Goal: Task Accomplishment & Management: Manage account settings

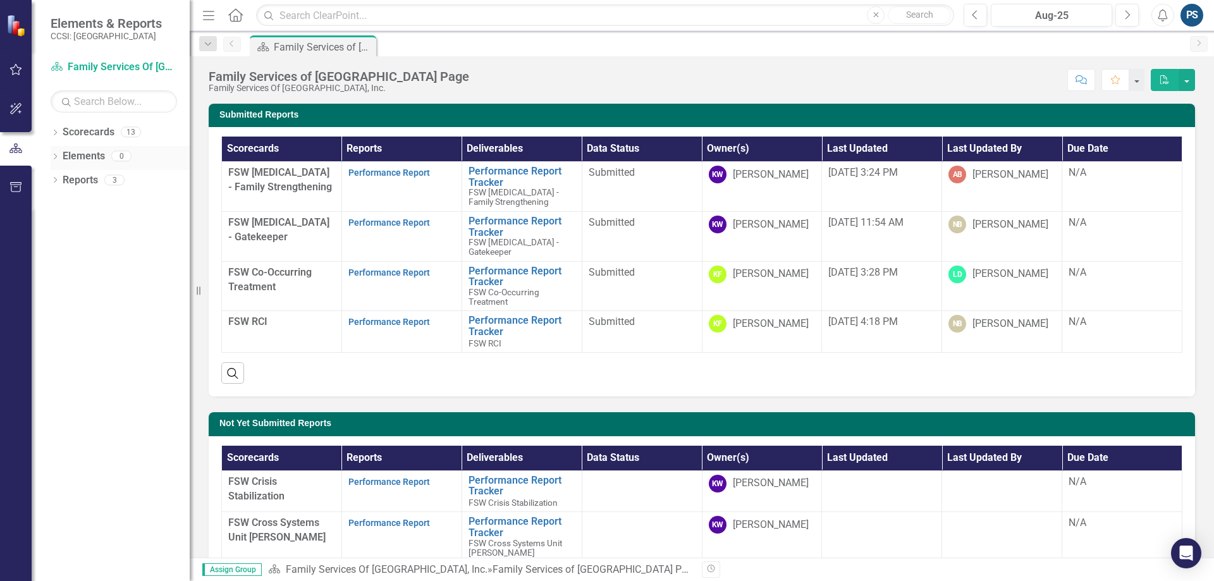
click at [56, 159] on icon "Dropdown" at bounding box center [55, 157] width 9 height 7
click at [58, 226] on icon "Dropdown" at bounding box center [55, 229] width 9 height 7
click at [58, 133] on icon "Dropdown" at bounding box center [55, 133] width 9 height 7
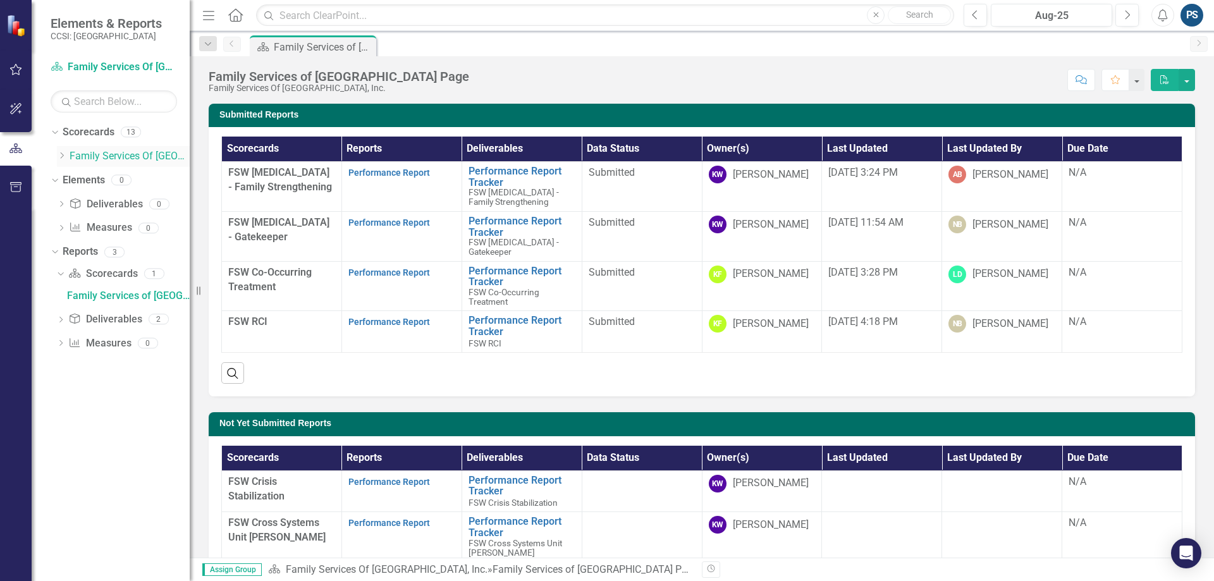
click at [63, 156] on icon at bounding box center [62, 155] width 3 height 6
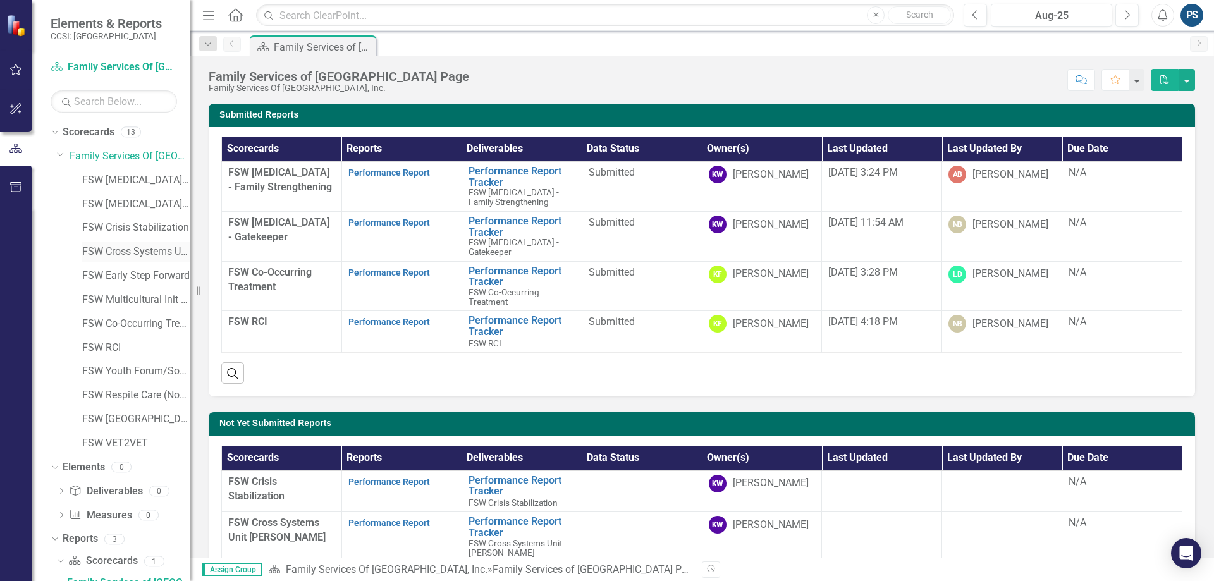
click at [135, 248] on link "FSW Cross Systems Unit [PERSON_NAME]" at bounding box center [136, 252] width 108 height 15
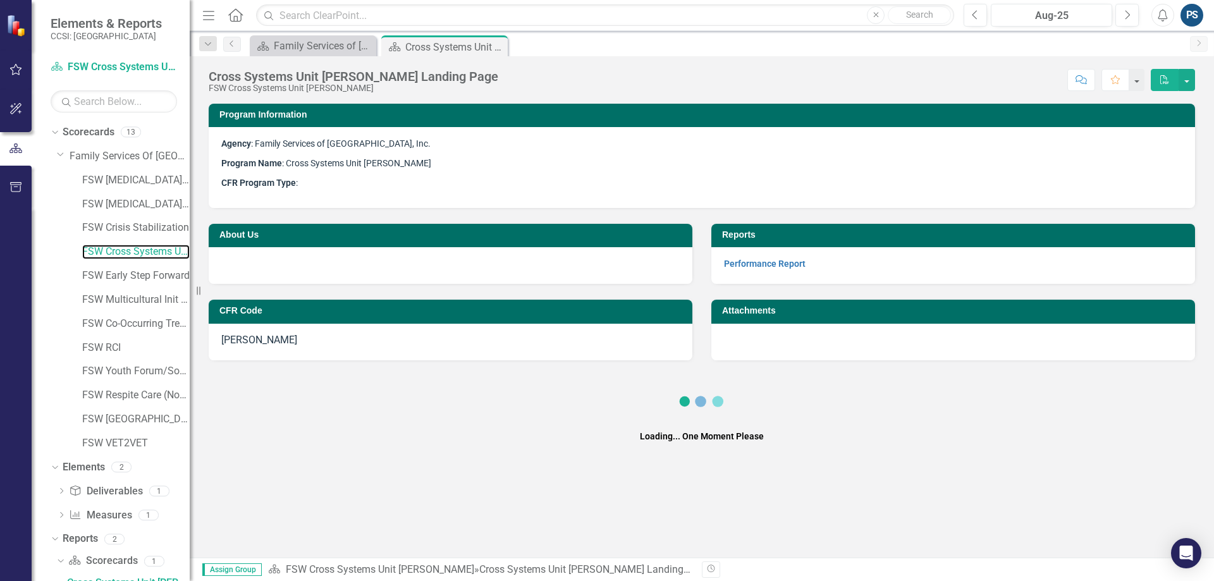
scroll to position [12, 0]
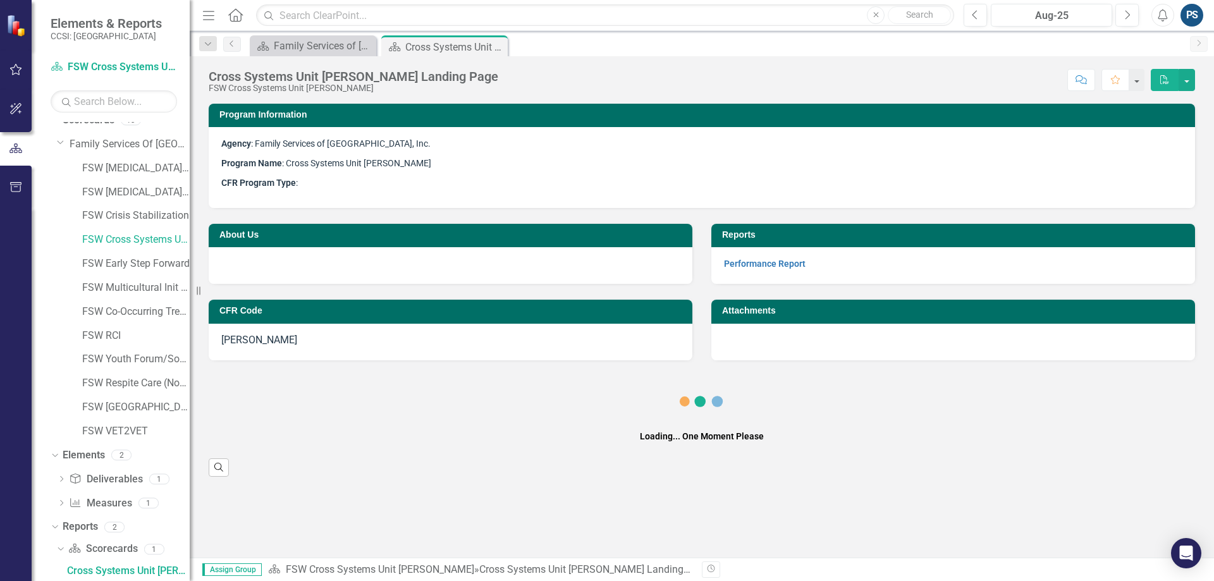
click at [732, 257] on strong "Performance Report" at bounding box center [765, 263] width 82 height 12
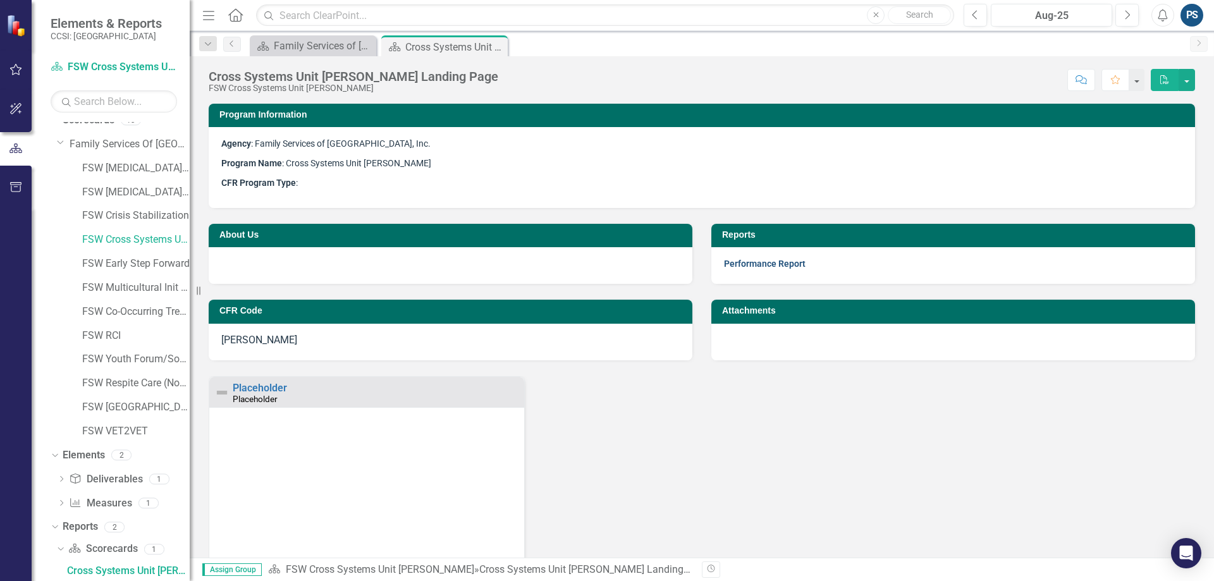
click at [734, 260] on link "Performance Report" at bounding box center [765, 264] width 82 height 10
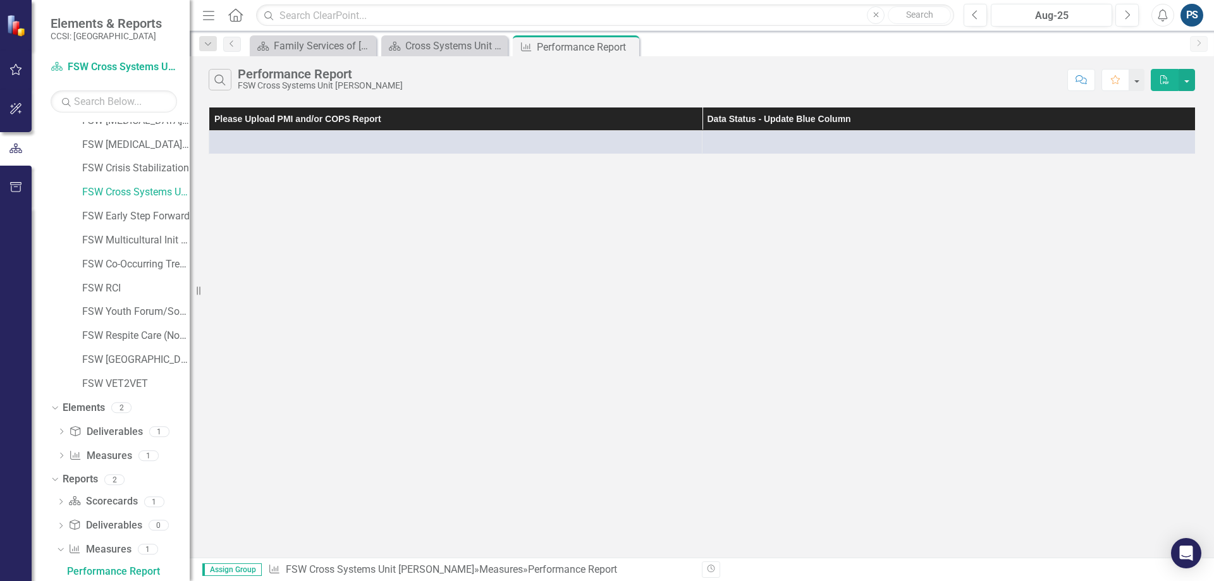
scroll to position [60, 0]
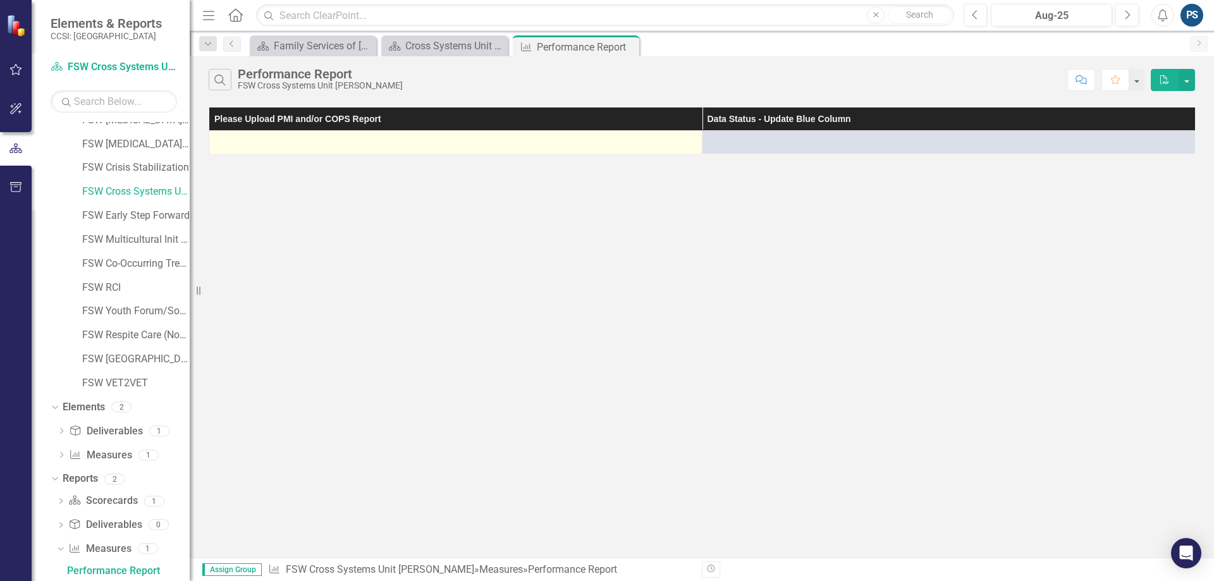
click at [359, 142] on div at bounding box center [456, 142] width 480 height 15
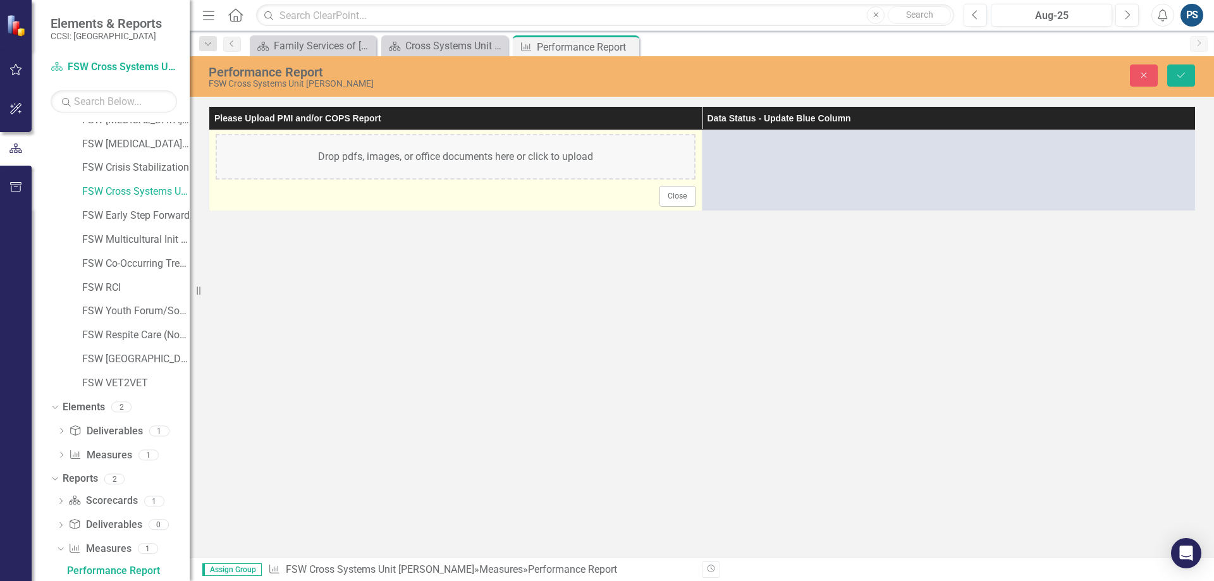
click at [489, 165] on div "Drop pdfs, images, or office documents here or click to upload" at bounding box center [456, 157] width 480 height 46
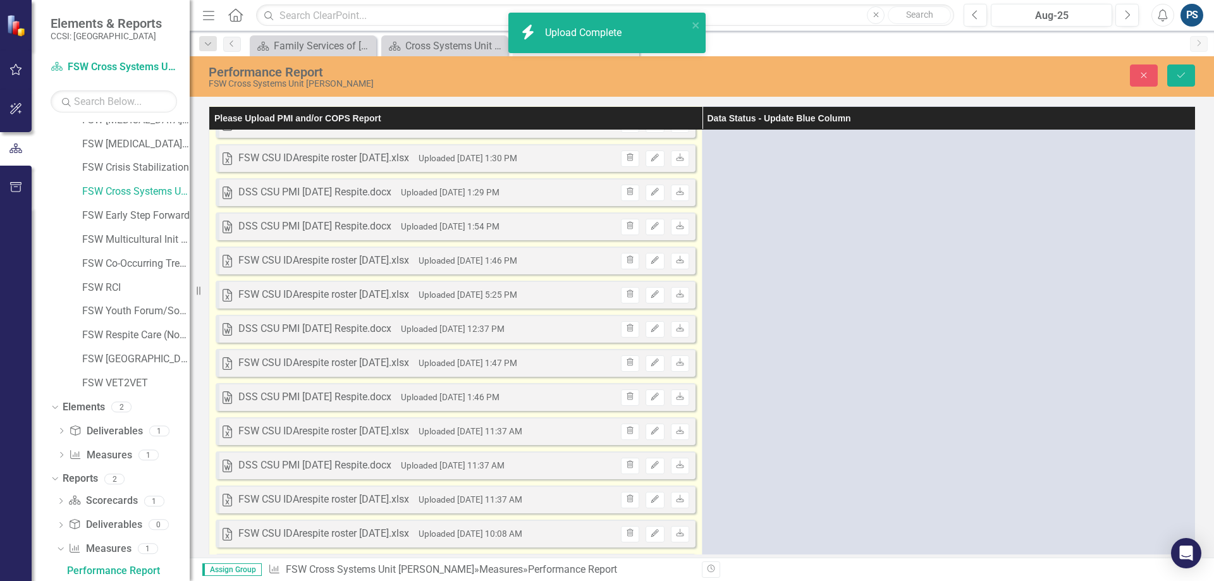
scroll to position [0, 0]
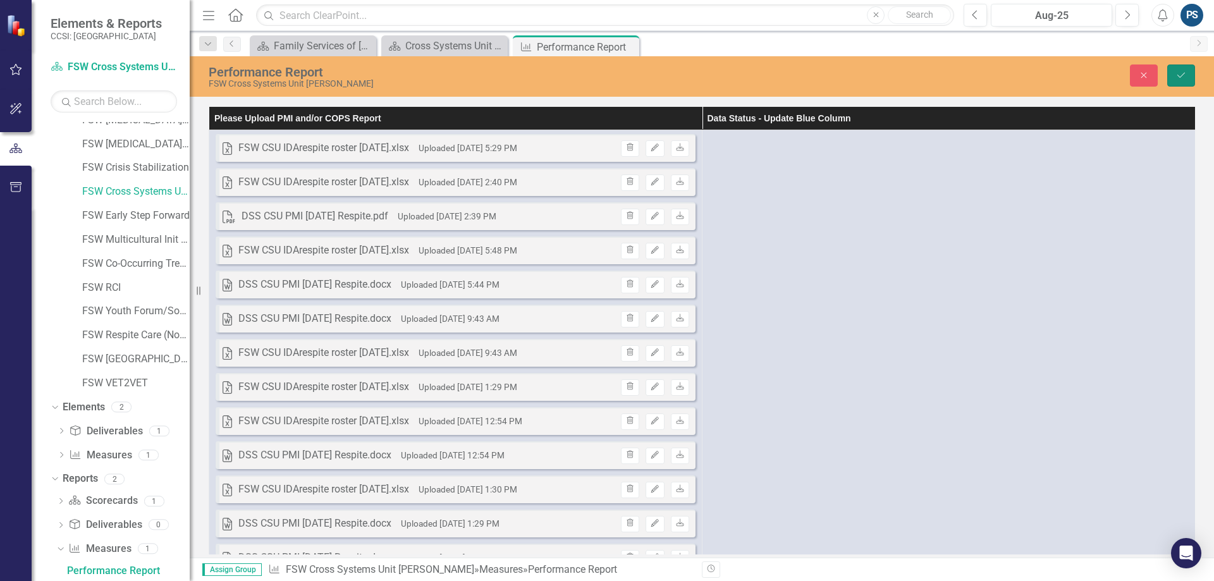
click at [1180, 69] on button "Save" at bounding box center [1181, 76] width 28 height 22
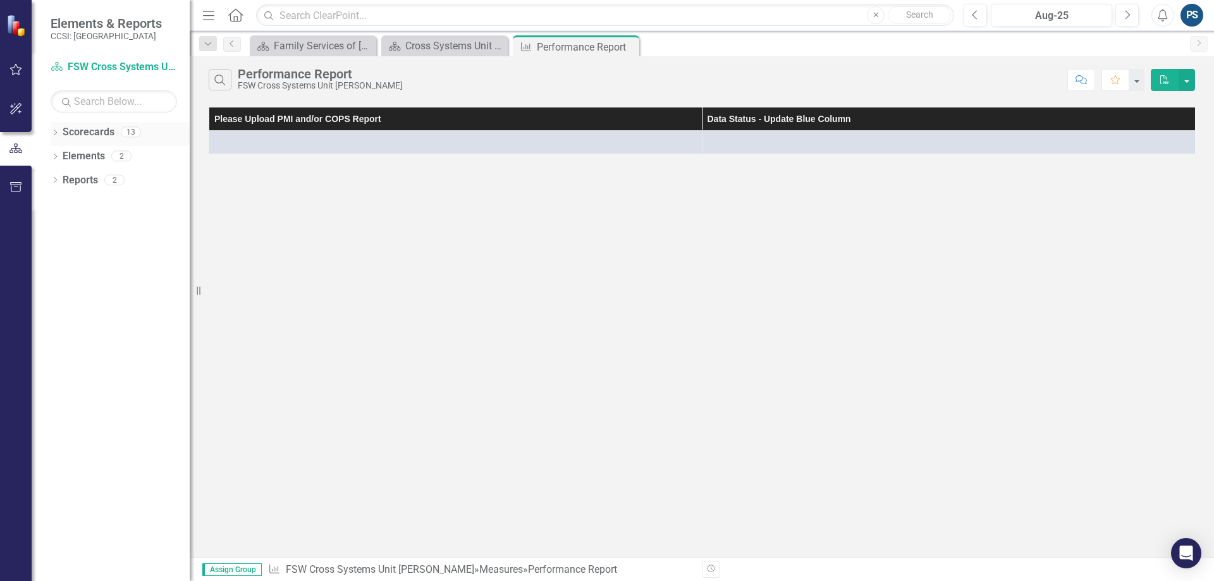
click at [56, 132] on icon "Dropdown" at bounding box center [55, 133] width 9 height 7
click at [54, 154] on div "Dropdown Scorecards 13 Dropdown Family Services Of Westchester, Inc. FSW Crisis…" at bounding box center [120, 146] width 139 height 48
click at [61, 154] on icon "Dropdown" at bounding box center [61, 156] width 9 height 8
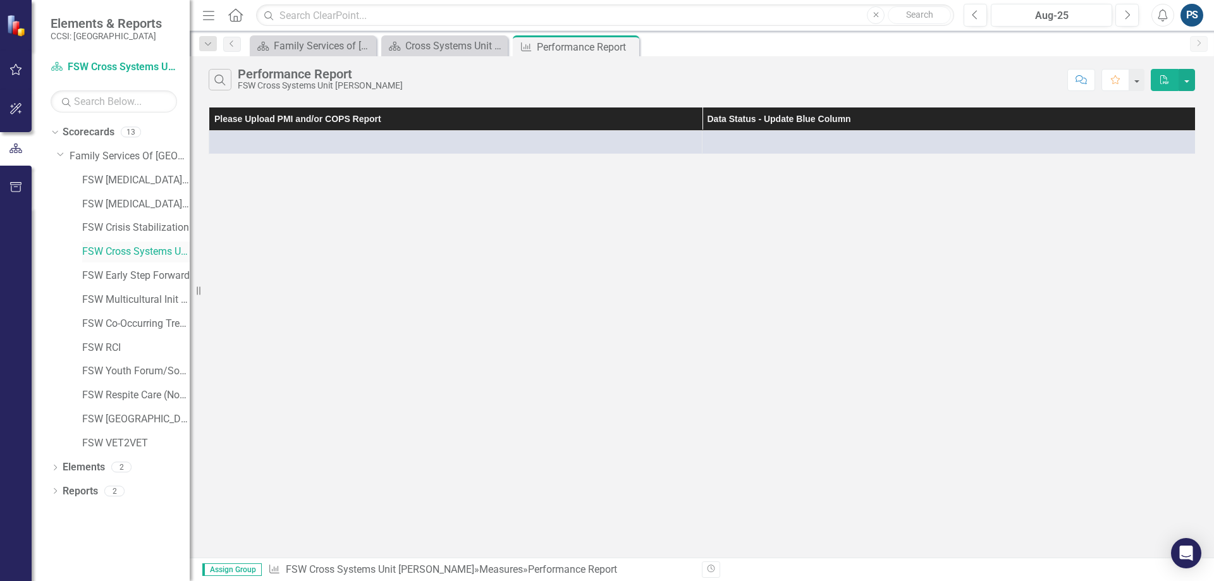
click at [125, 246] on link "FSW Cross Systems Unit [PERSON_NAME]" at bounding box center [136, 252] width 108 height 15
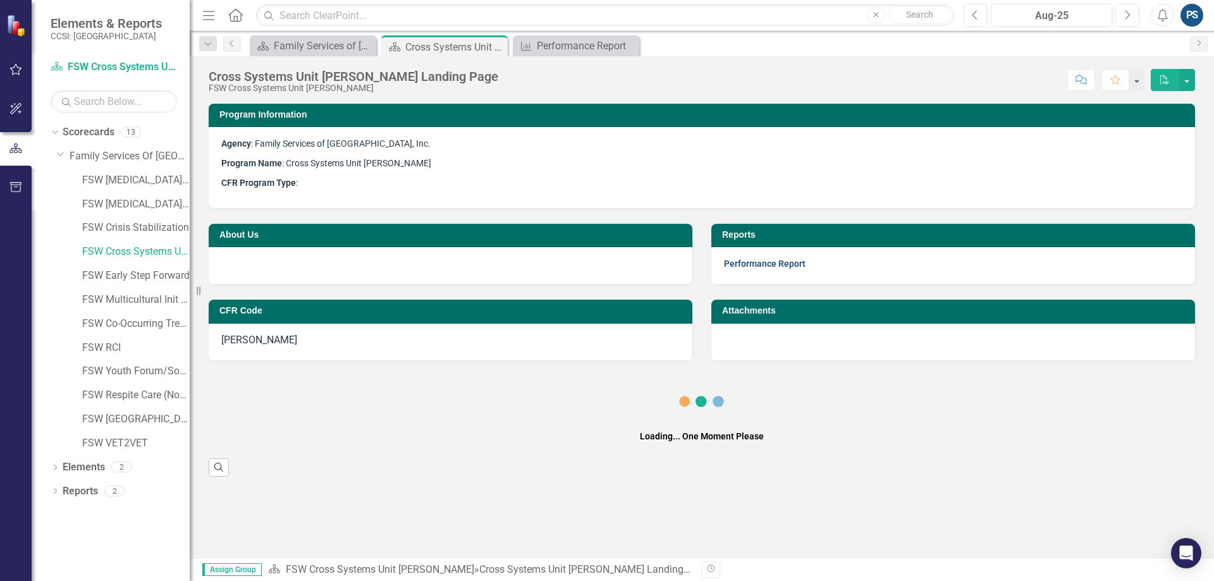
click at [749, 262] on link "Performance Report" at bounding box center [765, 264] width 82 height 10
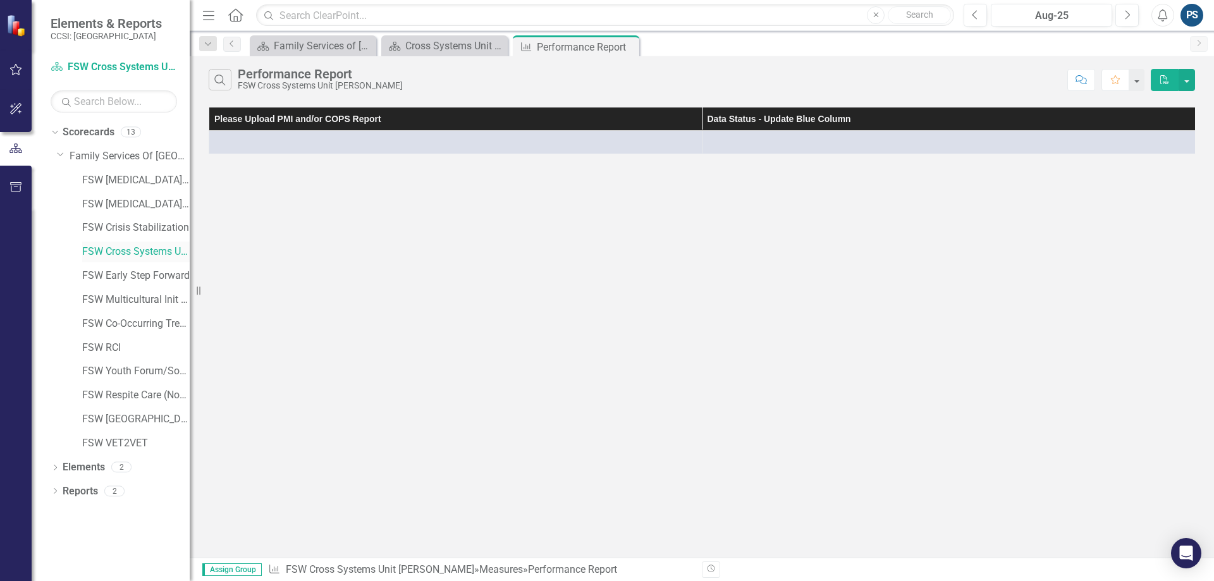
click at [146, 243] on div "FSW Cross Systems Unit [PERSON_NAME]" at bounding box center [136, 252] width 108 height 21
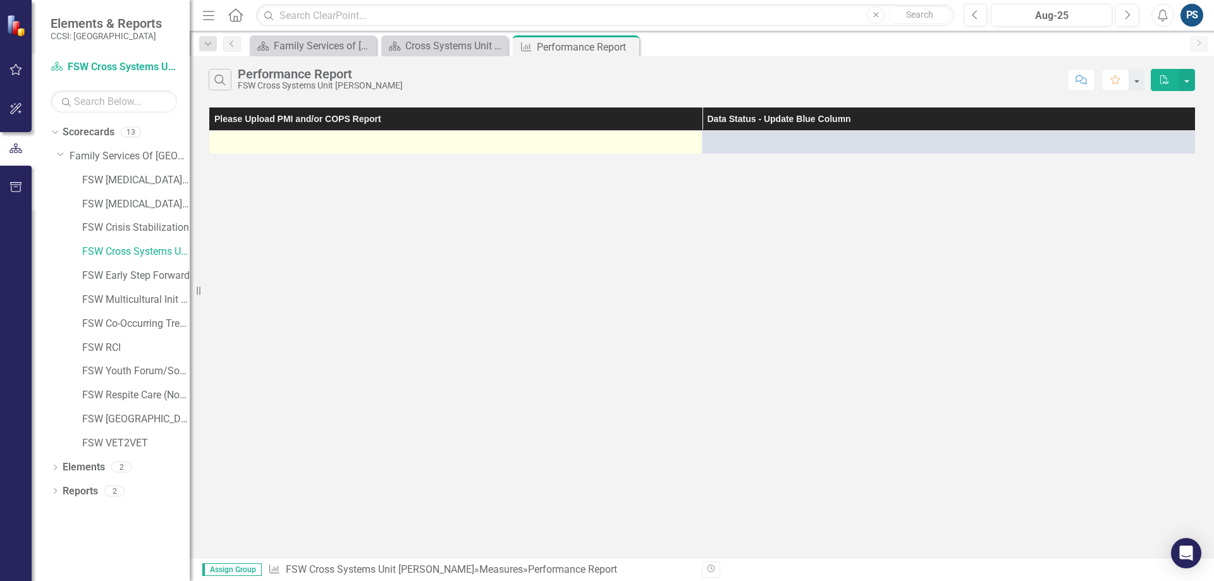
click at [440, 151] on td at bounding box center [455, 142] width 493 height 23
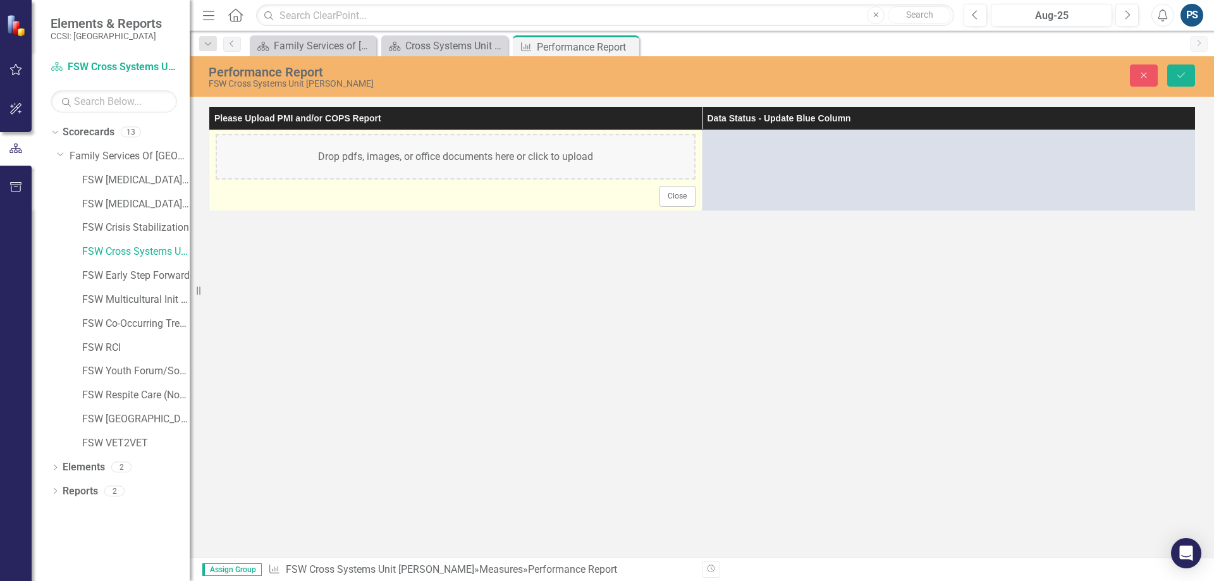
click at [403, 163] on div "Drop pdfs, images, or office documents here or click to upload" at bounding box center [456, 157] width 480 height 46
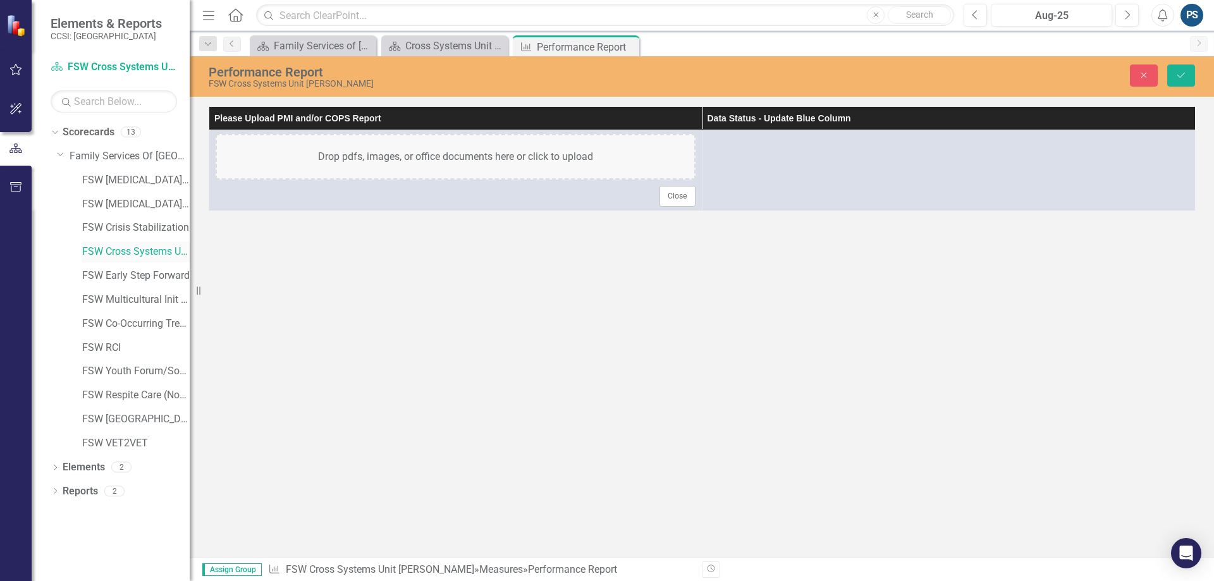
click at [109, 245] on link "FSW Cross Systems Unit [PERSON_NAME]" at bounding box center [136, 252] width 108 height 15
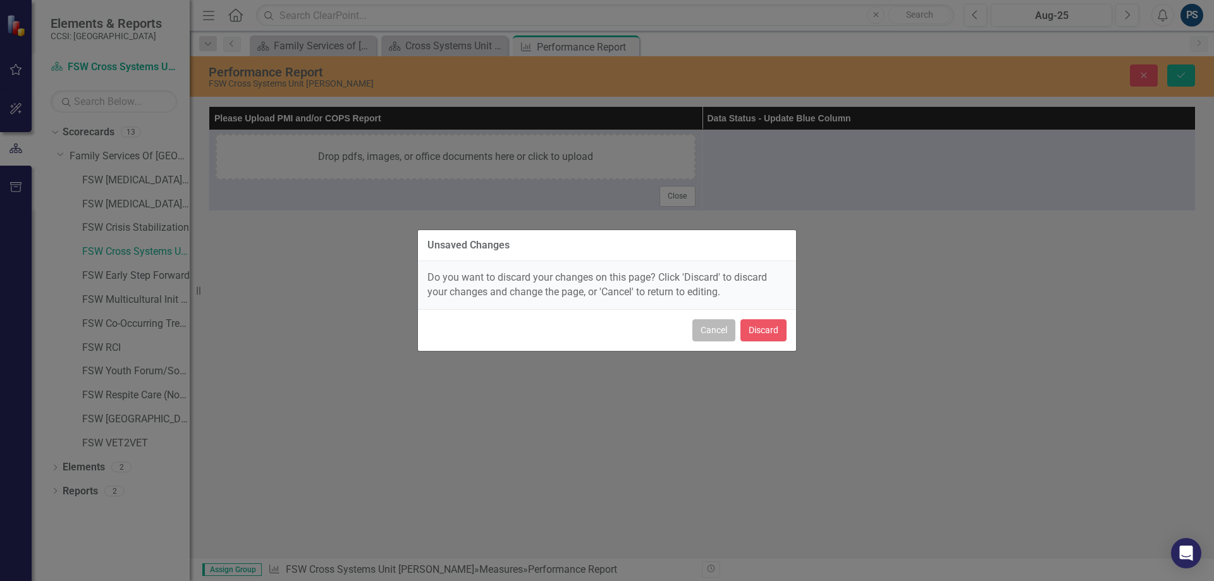
click at [717, 333] on button "Cancel" at bounding box center [713, 330] width 43 height 22
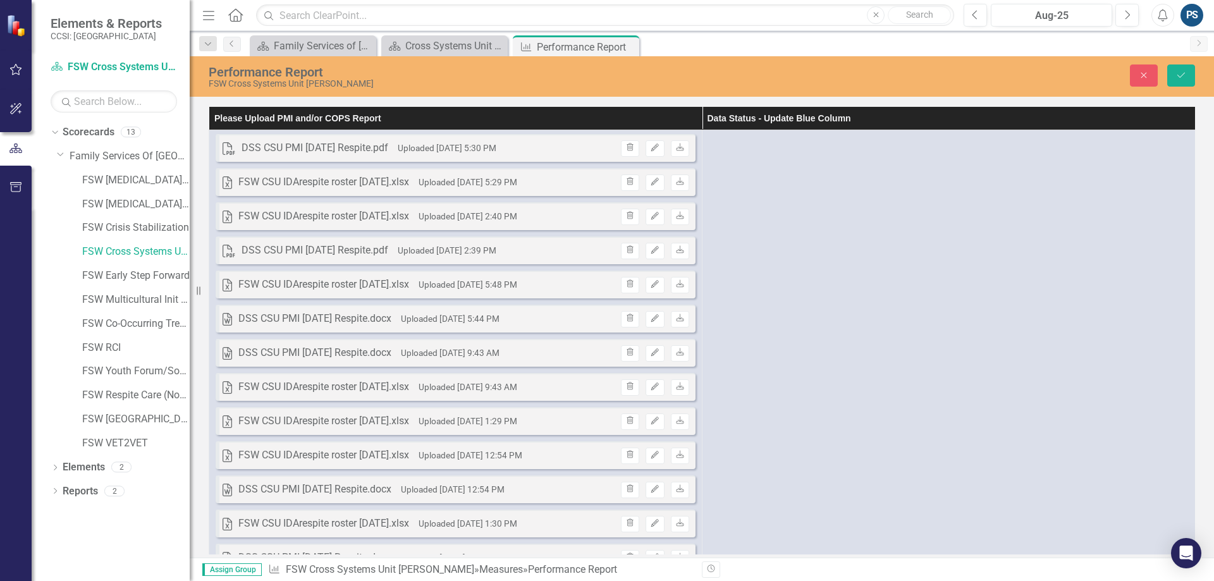
click at [1189, 8] on div "PS" at bounding box center [1192, 15] width 23 height 23
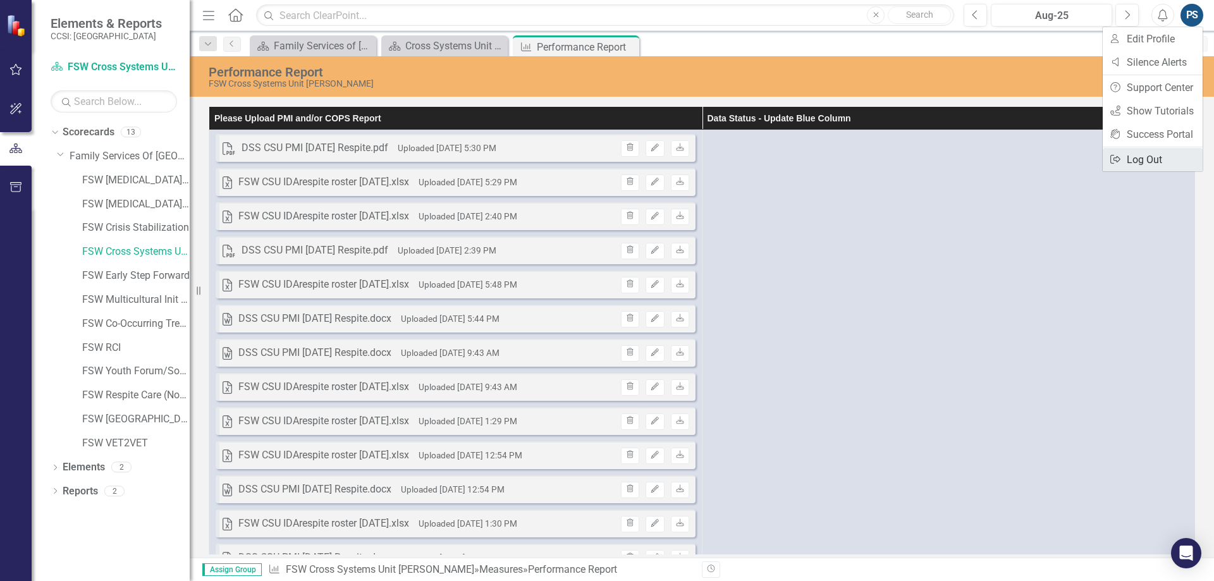
click at [1150, 159] on link "Logout Log Out" at bounding box center [1153, 159] width 100 height 23
